Goal: Task Accomplishment & Management: Complete application form

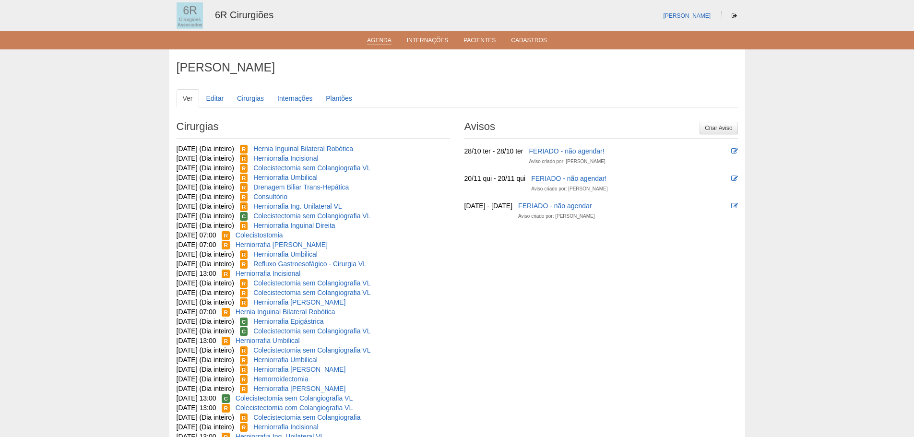
click at [384, 46] on ul "Agenda Internações Pacientes Cadastros" at bounding box center [457, 40] width 914 height 18
click at [384, 38] on link "Agenda" at bounding box center [379, 41] width 24 height 8
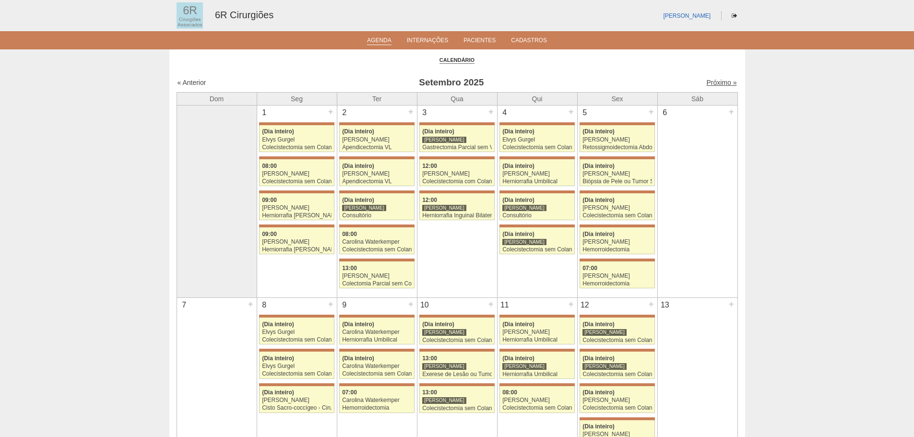
click at [711, 83] on link "Próximo »" at bounding box center [721, 83] width 30 height 8
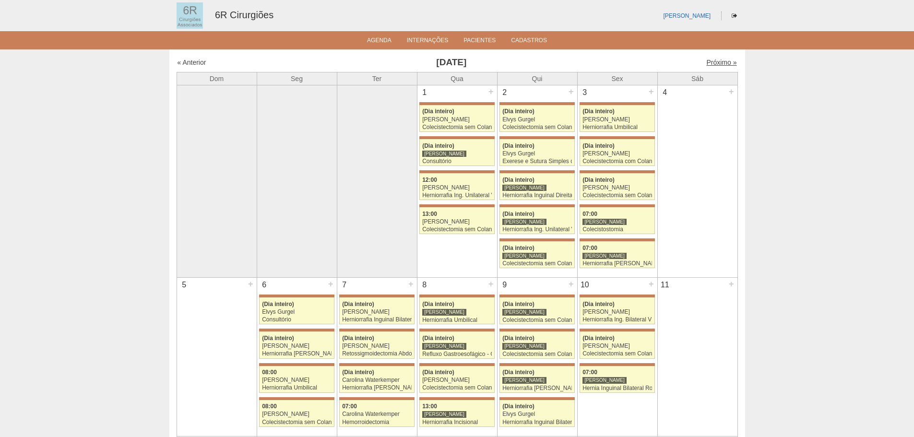
click at [715, 64] on link "Próximo »" at bounding box center [721, 63] width 30 height 8
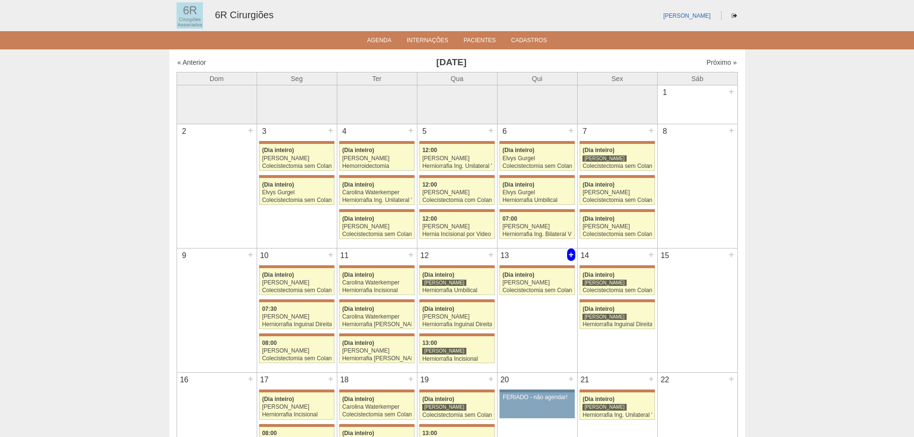
click at [573, 255] on div "+" at bounding box center [571, 255] width 8 height 12
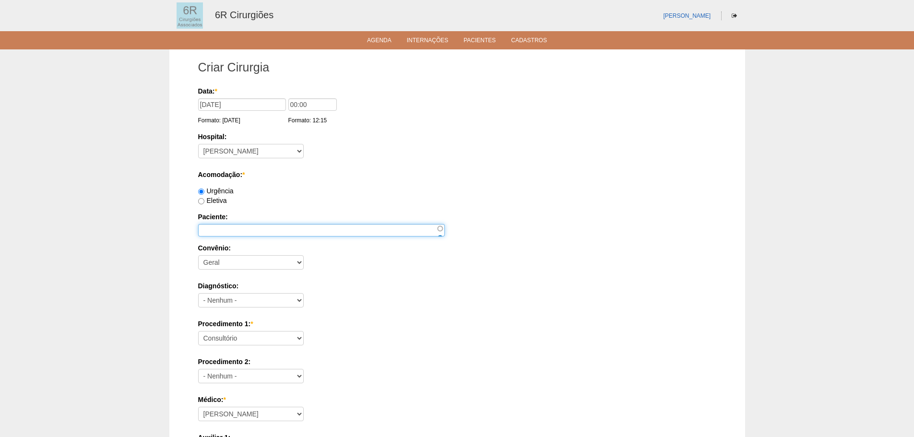
click at [258, 234] on input "Paciente:" at bounding box center [321, 230] width 247 height 12
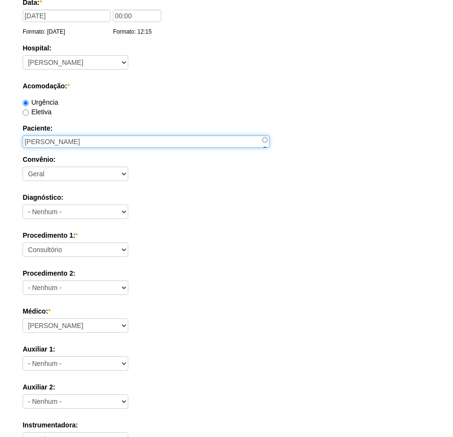
scroll to position [96, 0]
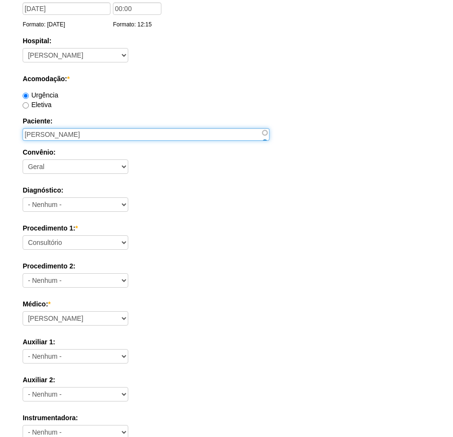
type input "[PERSON_NAME]"
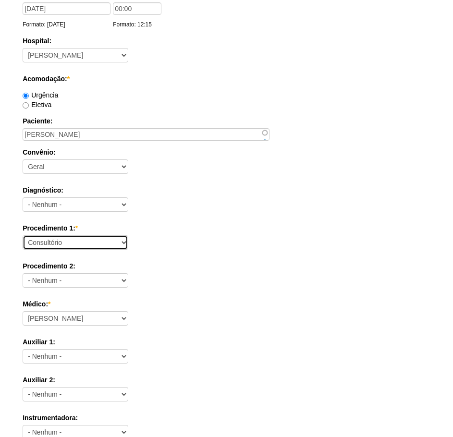
click at [56, 246] on select "Consultório Abscesso Hepático - Drenagem Abscesso perianal Amputação Abdômino P…" at bounding box center [76, 242] width 106 height 14
click at [178, 270] on label "Procedimento 2:" at bounding box center [226, 266] width 407 height 10
click at [128, 273] on select "- Nenhum - Consultório Abscesso Hepático - Drenagem Abscesso perianal Amputação…" at bounding box center [76, 280] width 106 height 14
click at [73, 239] on select "Consultório Abscesso Hepático - Drenagem Abscesso perianal Amputação Abdômino P…" at bounding box center [76, 242] width 106 height 14
select select "66551"
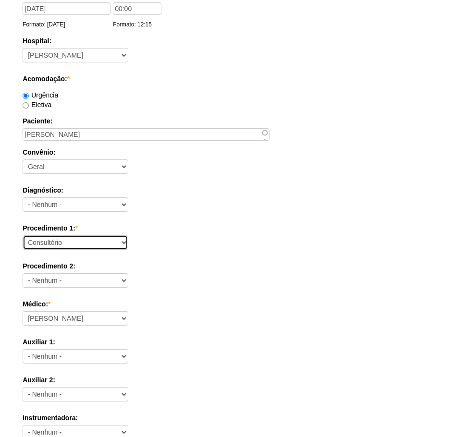
click at [23, 235] on select "Consultório Abscesso Hepático - Drenagem Abscesso perianal Amputação Abdômino P…" at bounding box center [76, 242] width 106 height 14
click at [232, 268] on label "Procedimento 2:" at bounding box center [226, 266] width 407 height 10
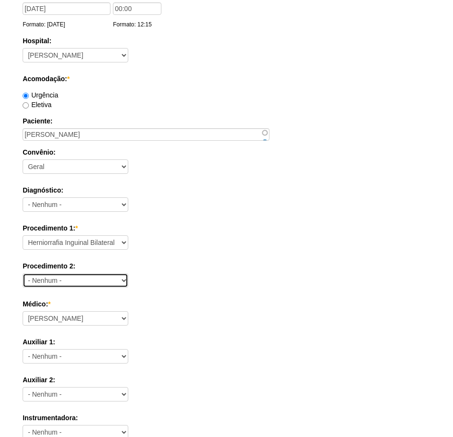
click at [128, 273] on select "- Nenhum - Consultório Abscesso Hepático - Drenagem Abscesso perianal Amputação…" at bounding box center [76, 280] width 106 height 14
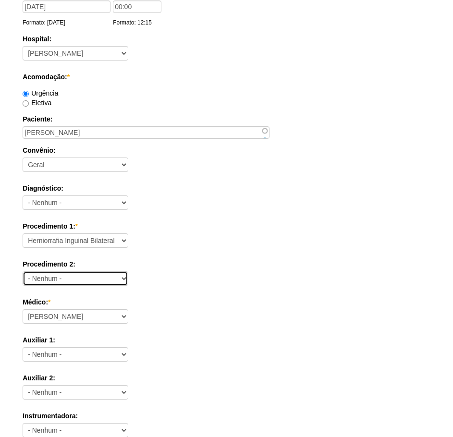
scroll to position [144, 0]
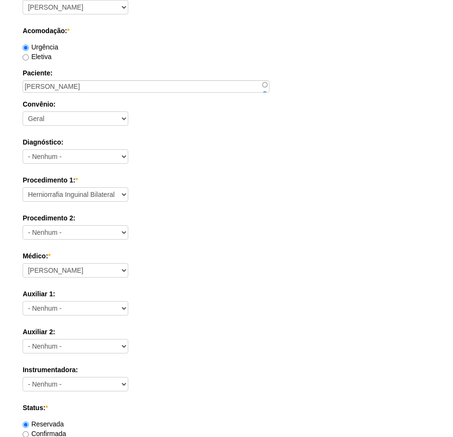
click at [112, 262] on div "Médico: * Aline Zanon Bariatricas Bruno Bulisani Bruno Oliveira Carolina Waterk…" at bounding box center [226, 266] width 407 height 31
click at [107, 266] on select "Aline Zanon Bariatricas Bruno Bulisani Bruno Oliveira Carolina Waterkemper Elvy…" at bounding box center [76, 270] width 106 height 14
select select "70"
click at [23, 263] on select "Aline Zanon Bariatricas Bruno Bulisani Bruno Oliveira Carolina Waterkemper Elvy…" at bounding box center [76, 270] width 106 height 14
click at [190, 322] on div "Data: * 13/11/2025 Formato: 18/09/2025 00:00 Formato: 12:15 Hospital: - Nenhum …" at bounding box center [226, 269] width 407 height 654
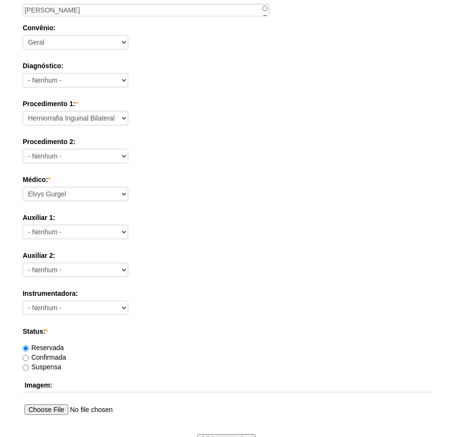
scroll to position [336, 0]
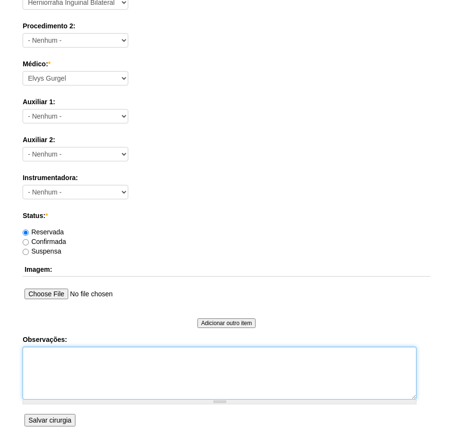
click at [69, 369] on textarea "Observações:" at bounding box center [220, 373] width 394 height 53
click at [128, 348] on textarea "HERNIA INGUINAL BILATERAL - ELVYS" at bounding box center [220, 373] width 394 height 53
type textarea "HERNIA INGUINAL BILATERAL - DR. ELVYS"
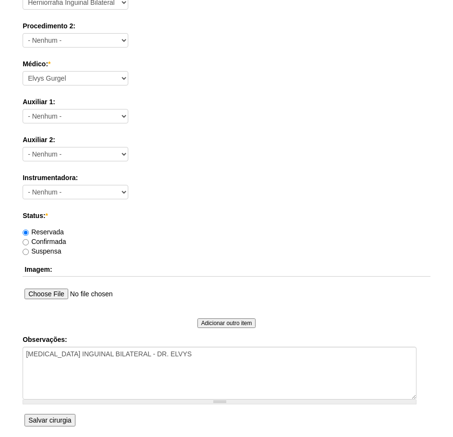
click at [57, 421] on input "Salvar cirurgia" at bounding box center [49, 420] width 50 height 12
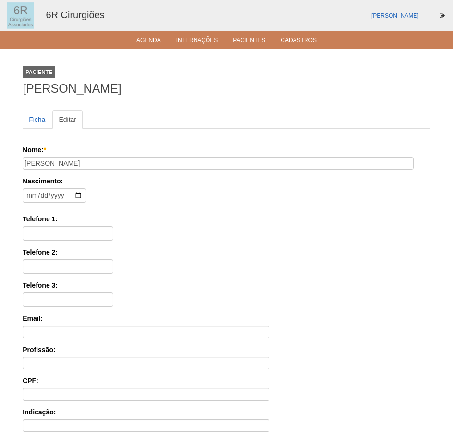
click at [148, 37] on link "Agenda" at bounding box center [148, 41] width 24 height 8
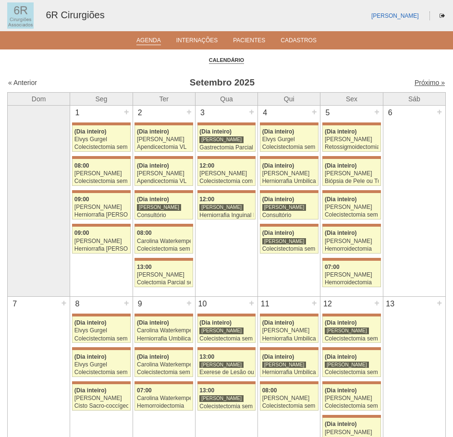
click at [414, 85] on link "Próximo »" at bounding box center [429, 83] width 30 height 8
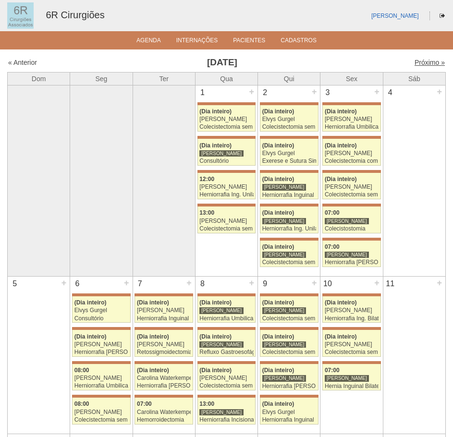
click at [423, 60] on link "Próximo »" at bounding box center [429, 63] width 30 height 8
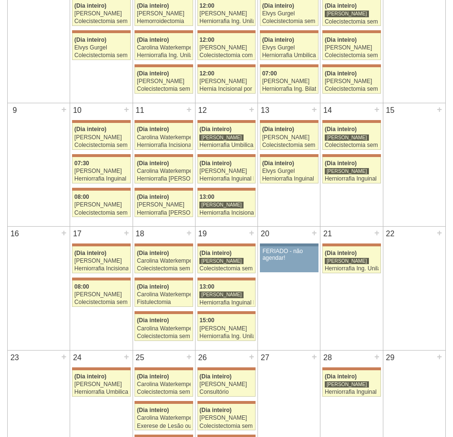
scroll to position [144, 0]
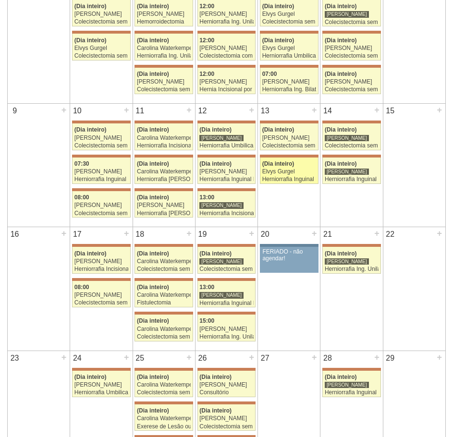
click at [288, 167] on link "71823 [PERSON_NAME] (Dia inteiro) Elvys Gurgel Herniorrafia Inguinal Bilateral …" at bounding box center [289, 170] width 59 height 26
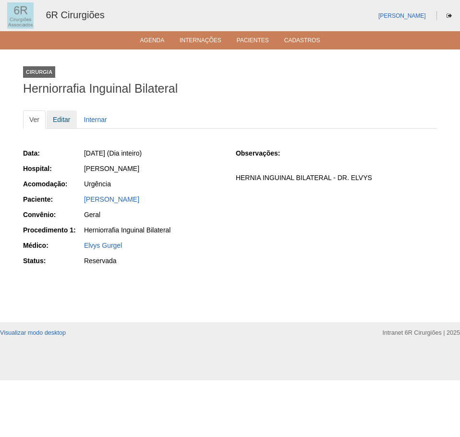
click at [64, 121] on link "Editar" at bounding box center [62, 119] width 30 height 18
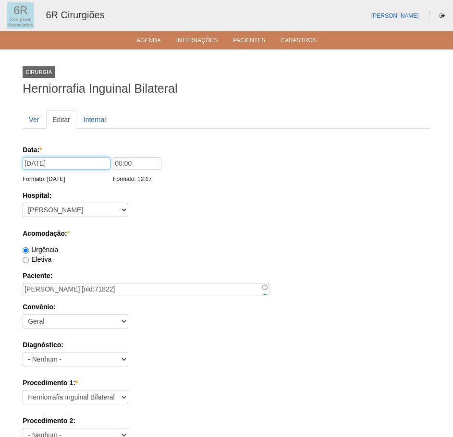
click at [31, 161] on input "[DATE]" at bounding box center [67, 163] width 88 height 12
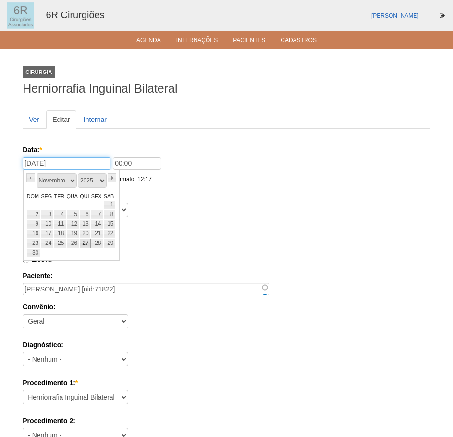
type input "[DATE]"
click at [88, 244] on link "27" at bounding box center [85, 244] width 11 height 10
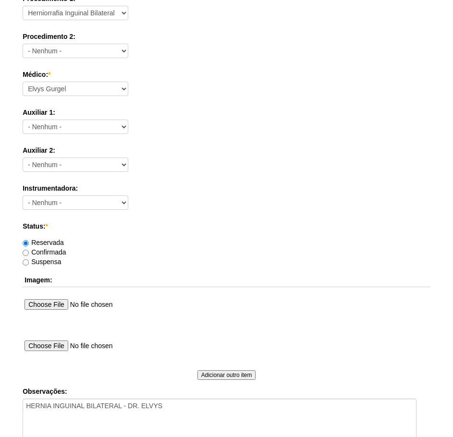
scroll to position [520, 0]
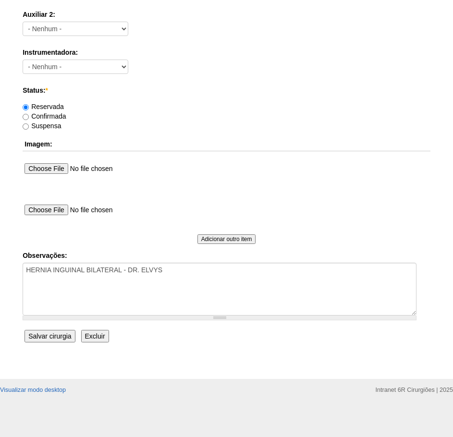
click at [52, 339] on input "Salvar cirurgia" at bounding box center [49, 336] width 50 height 12
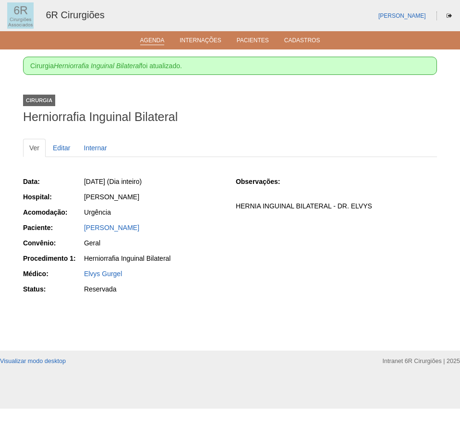
click at [152, 41] on link "Agenda" at bounding box center [152, 41] width 24 height 8
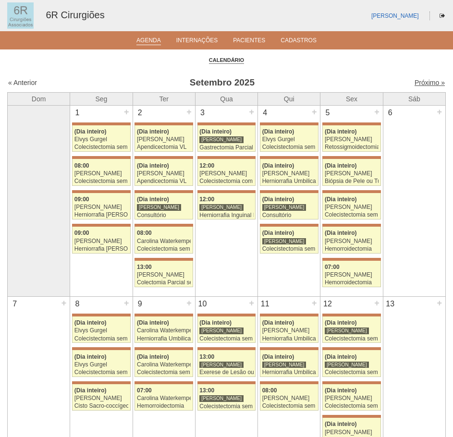
click at [424, 80] on link "Próximo »" at bounding box center [429, 83] width 30 height 8
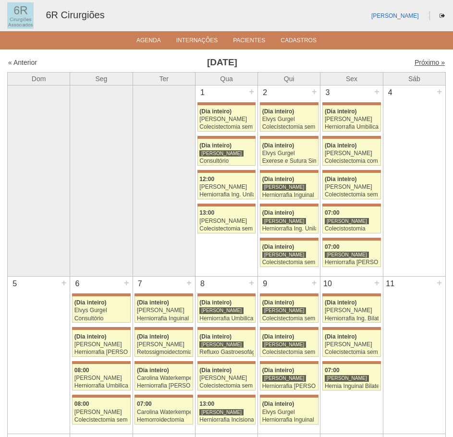
click at [431, 63] on link "Próximo »" at bounding box center [429, 63] width 30 height 8
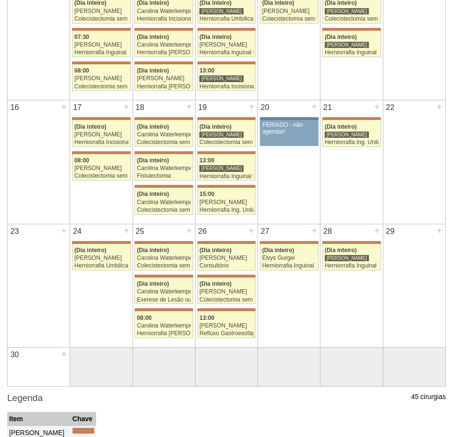
scroll to position [370, 0]
